Goal: Task Accomplishment & Management: Use online tool/utility

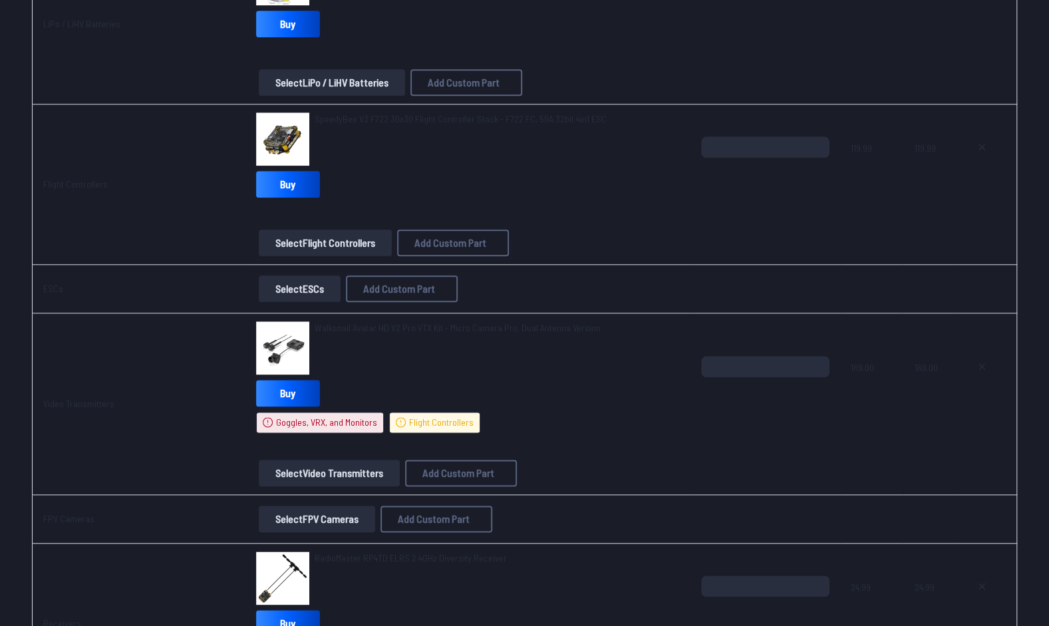
scroll to position [809, 0]
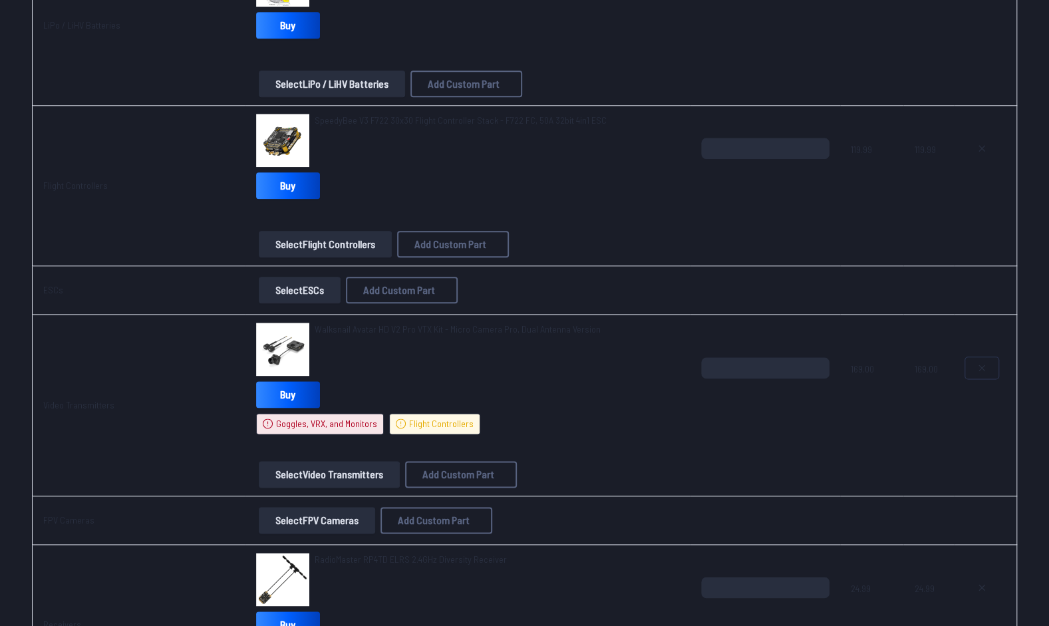
click at [981, 363] on icon at bounding box center [981, 367] width 11 height 11
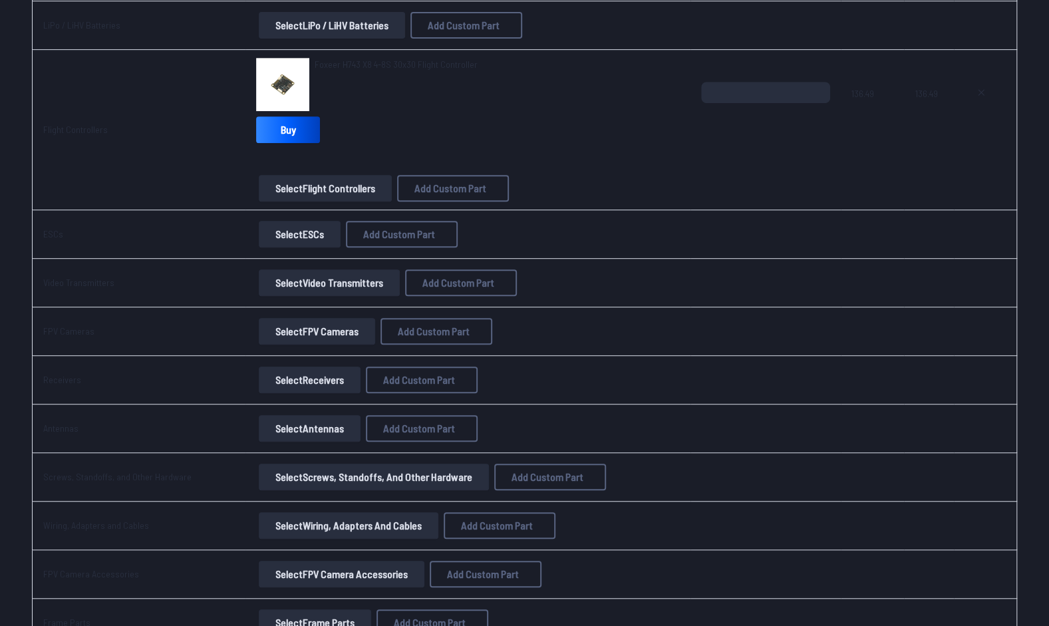
click at [285, 274] on button "Select Video Transmitters" at bounding box center [329, 282] width 141 height 27
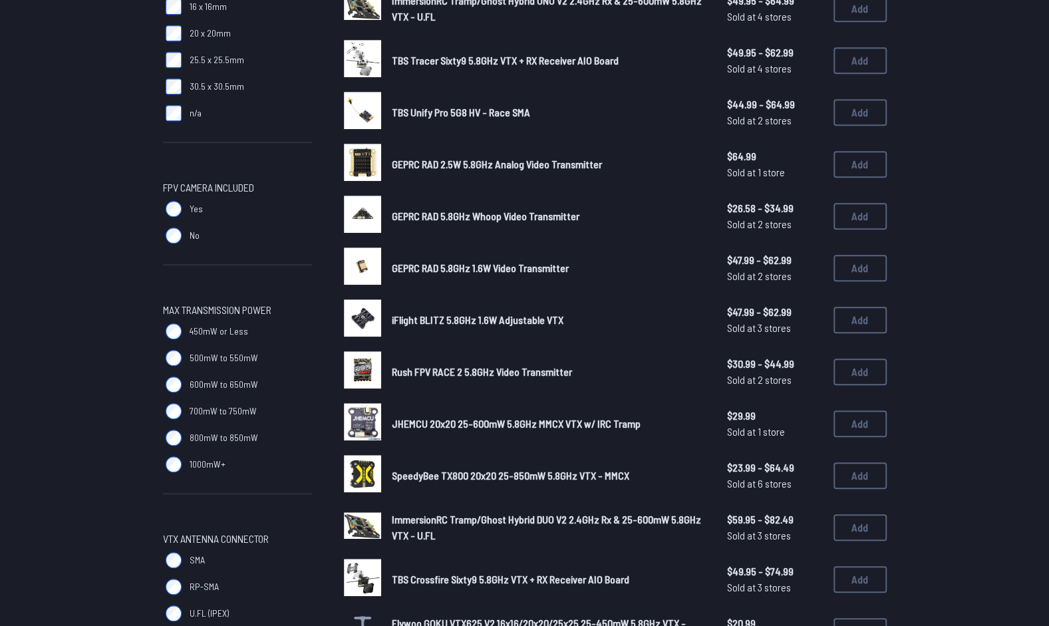
scroll to position [440, 0]
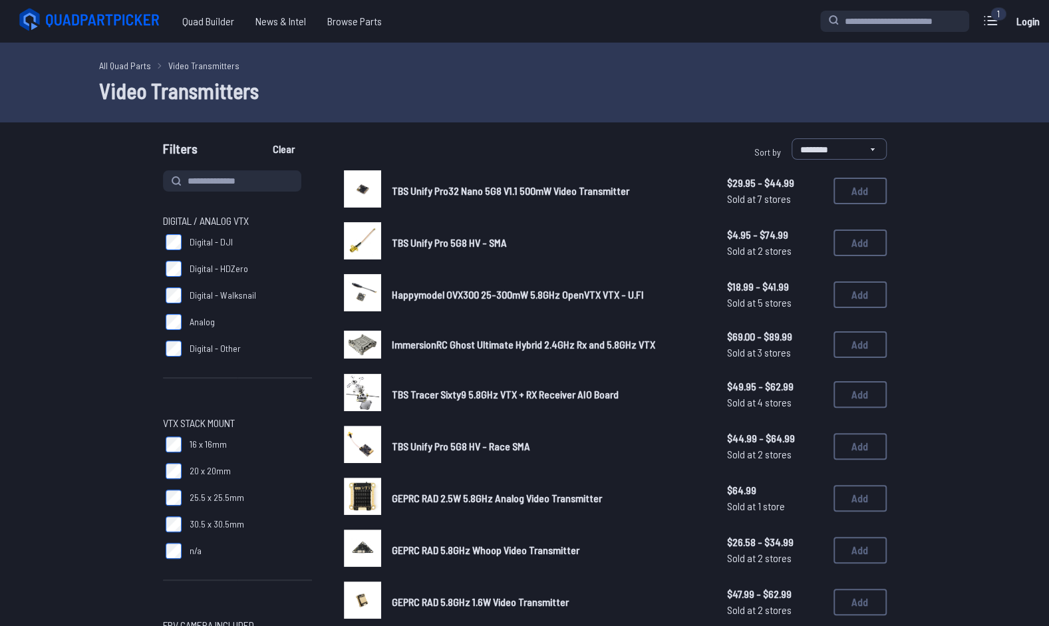
click at [173, 461] on label "20 x 20mm" at bounding box center [237, 471] width 149 height 27
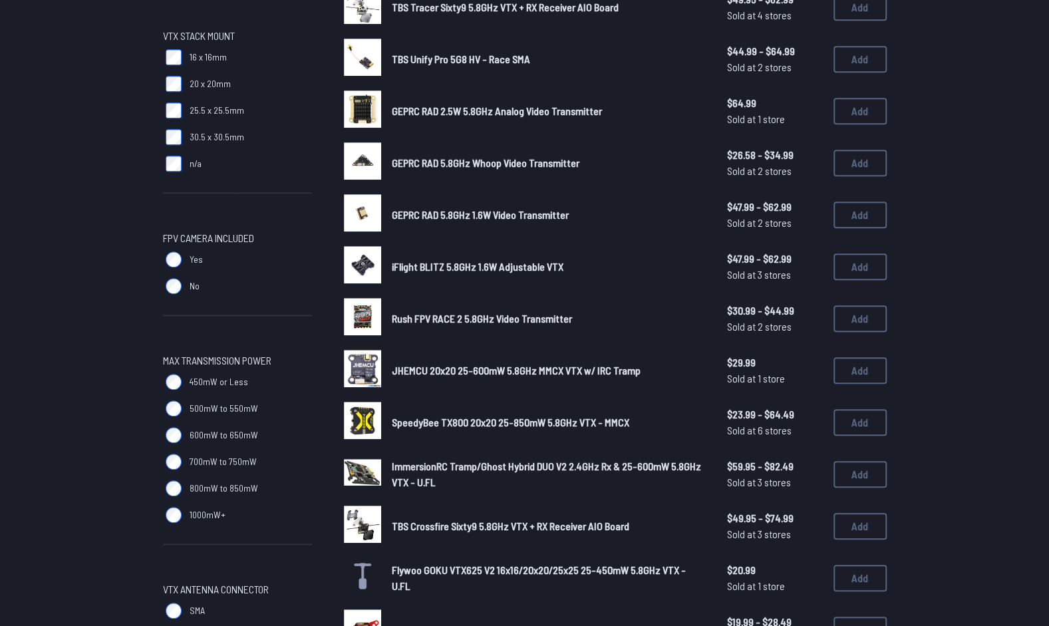
scroll to position [398, 0]
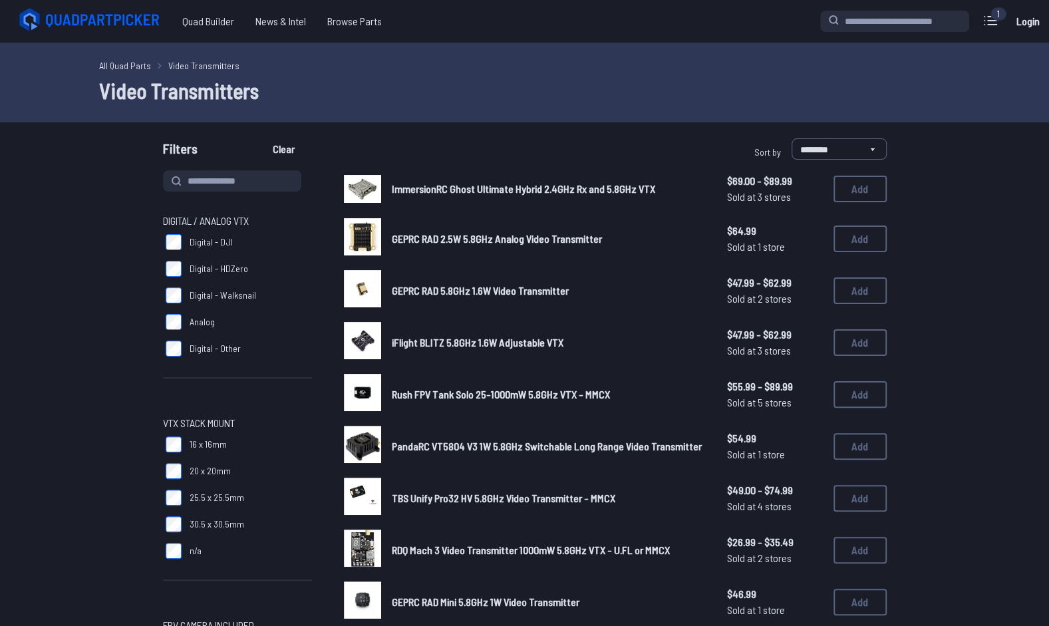
click at [418, 190] on span "ImmersionRC Ghost Ultimate Hybrid 2.4GHz Rx and 5.8GHz VTX" at bounding box center [523, 188] width 263 height 13
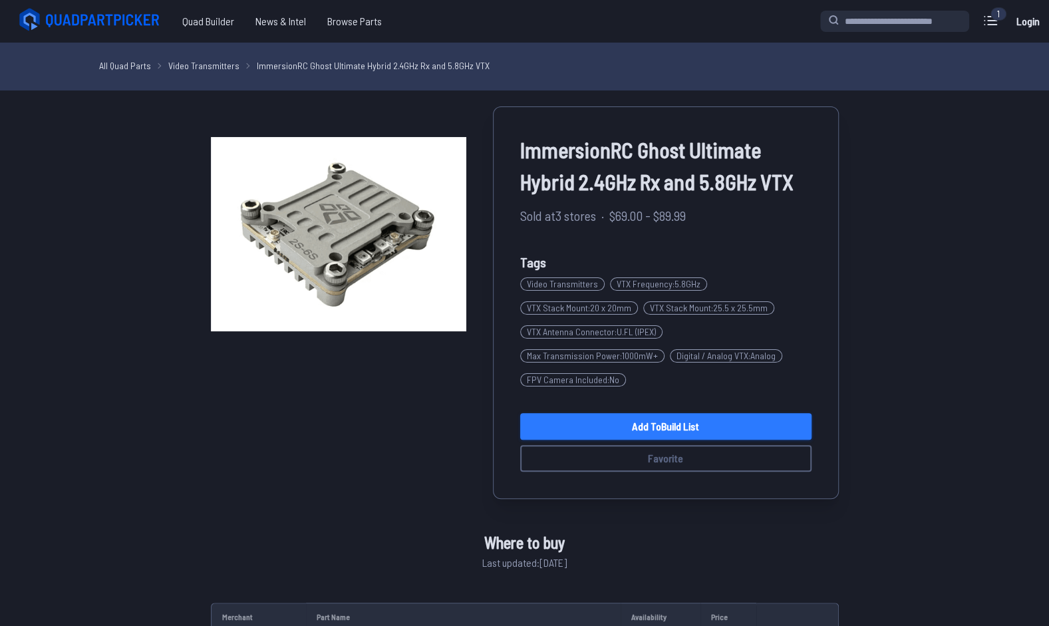
click at [697, 426] on link "Add to Build List" at bounding box center [665, 426] width 291 height 27
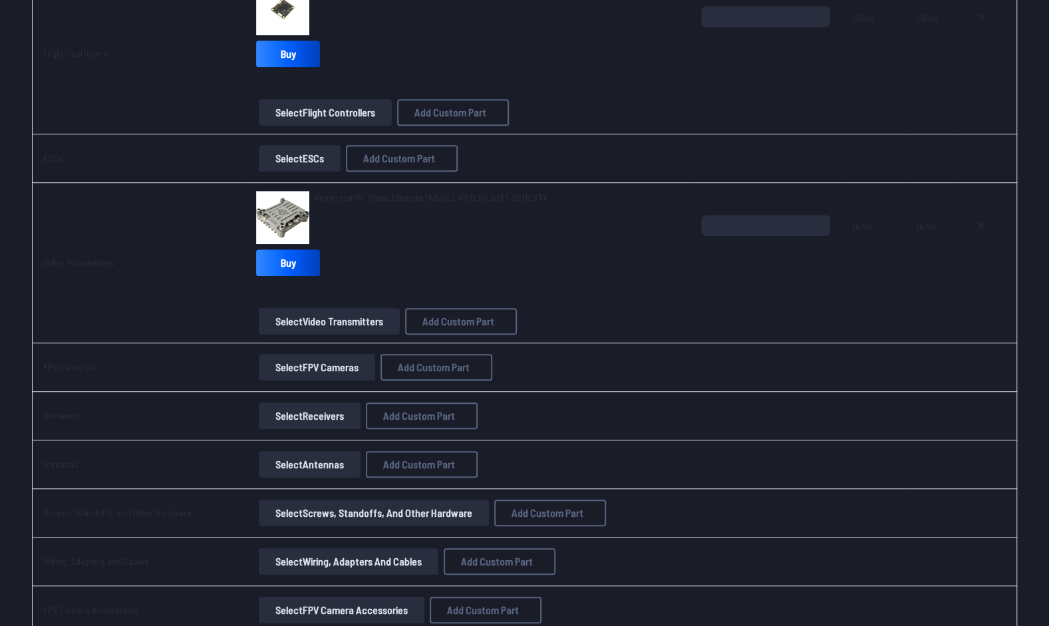
scroll to position [412, 0]
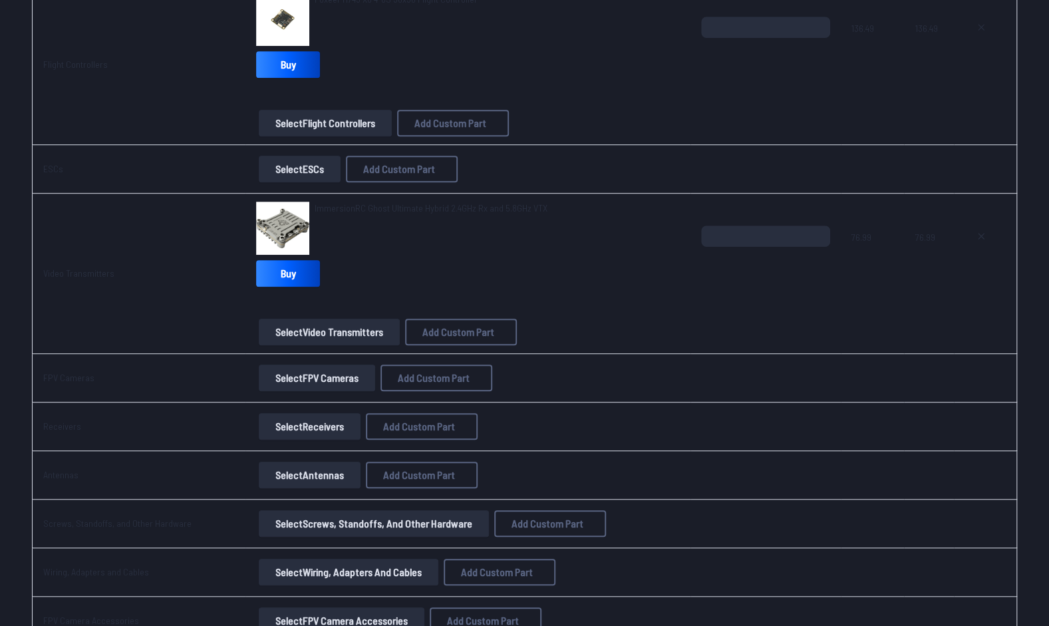
click at [305, 385] on button "Select FPV Cameras" at bounding box center [317, 377] width 116 height 27
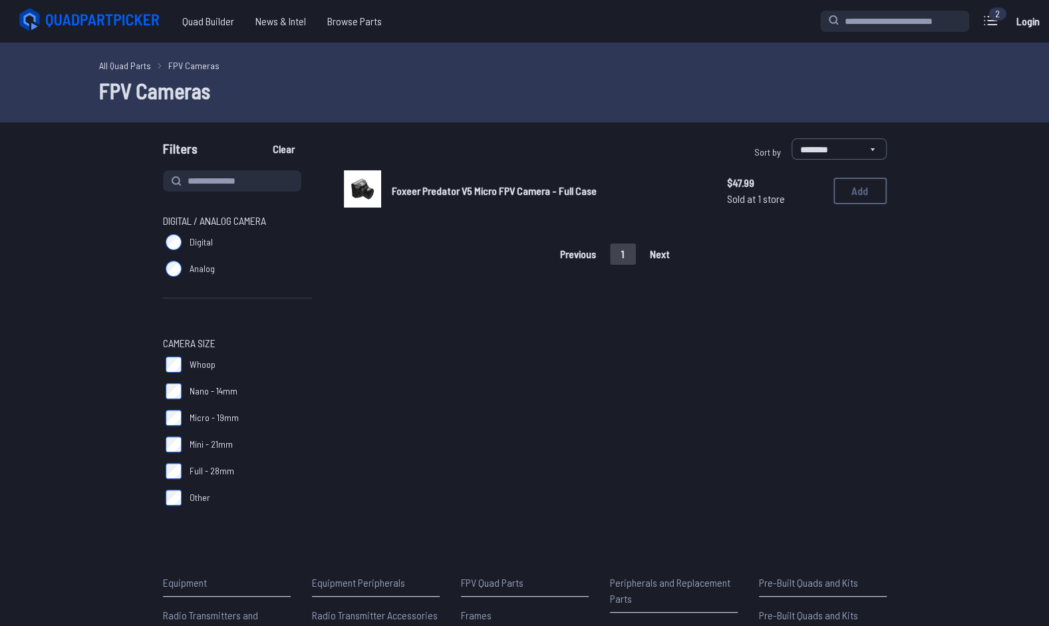
click at [172, 460] on label "Full - 28mm" at bounding box center [237, 471] width 149 height 27
click at [515, 190] on span "Foxeer Predator V5 Micro FPV Camera - Full Case" at bounding box center [494, 190] width 205 height 13
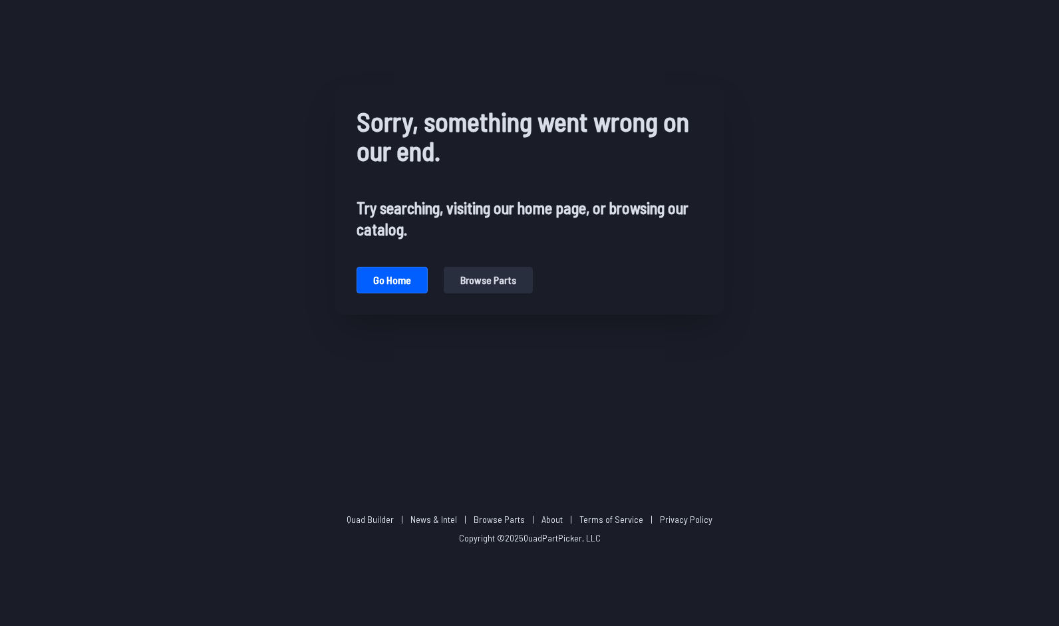
click at [458, 273] on button "Browse parts" at bounding box center [488, 280] width 89 height 27
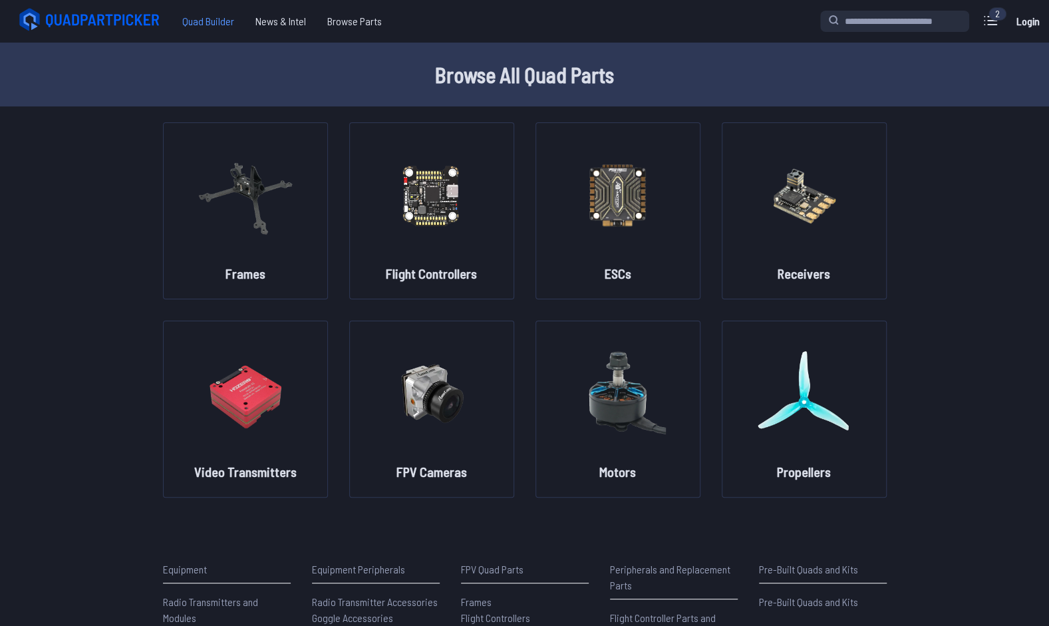
click at [217, 29] on span "Quad Builder" at bounding box center [208, 21] width 73 height 27
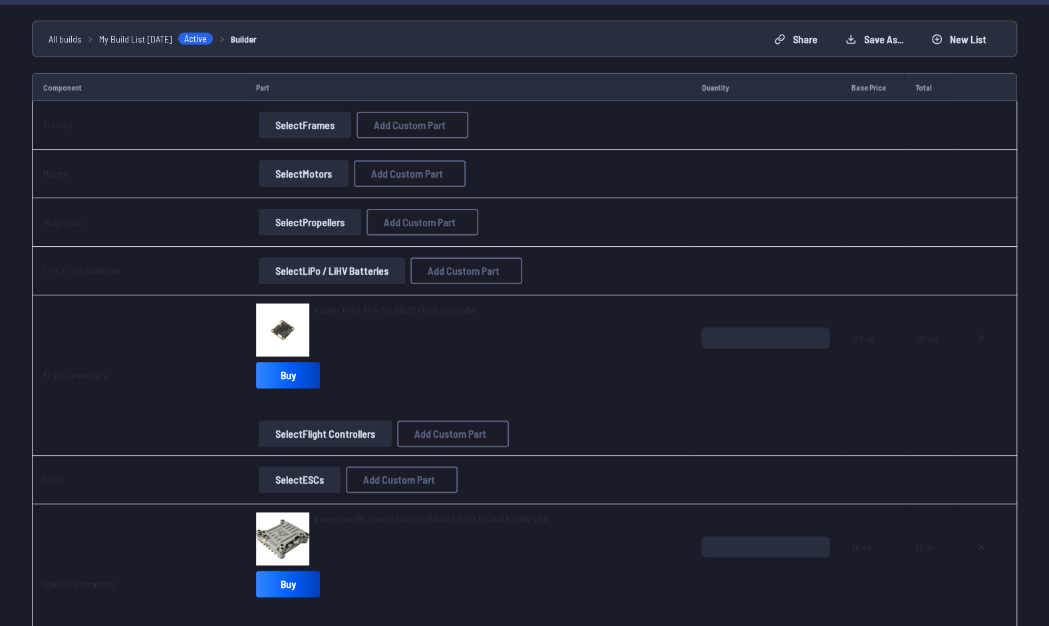
scroll to position [101, 0]
click at [988, 338] on button at bounding box center [980, 338] width 33 height 21
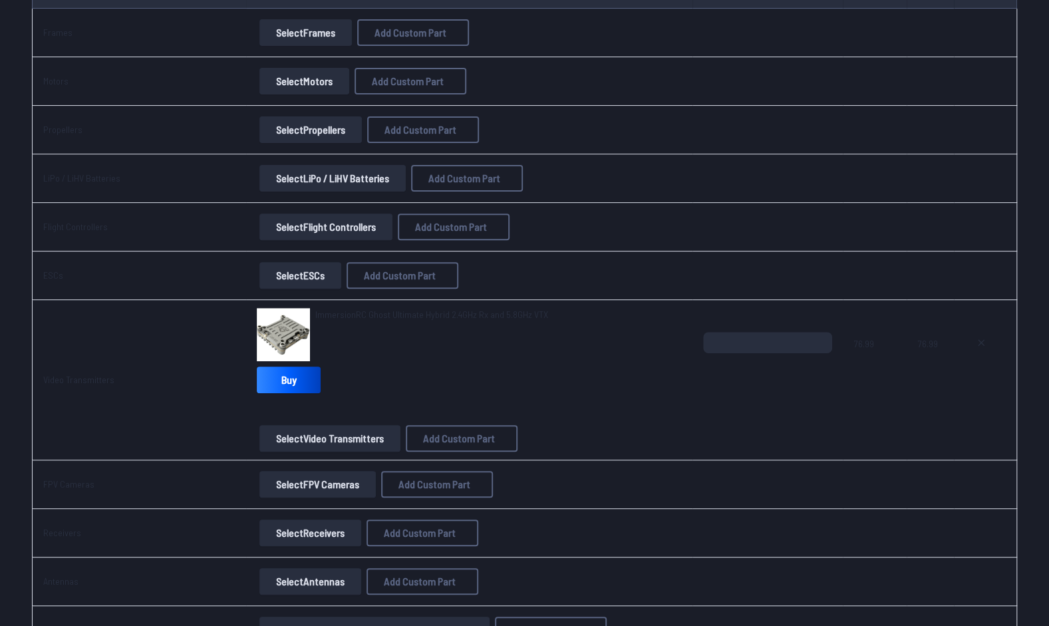
scroll to position [196, 0]
click at [979, 339] on icon at bounding box center [980, 341] width 5 height 5
type textarea "**********"
